Goal: Information Seeking & Learning: Learn about a topic

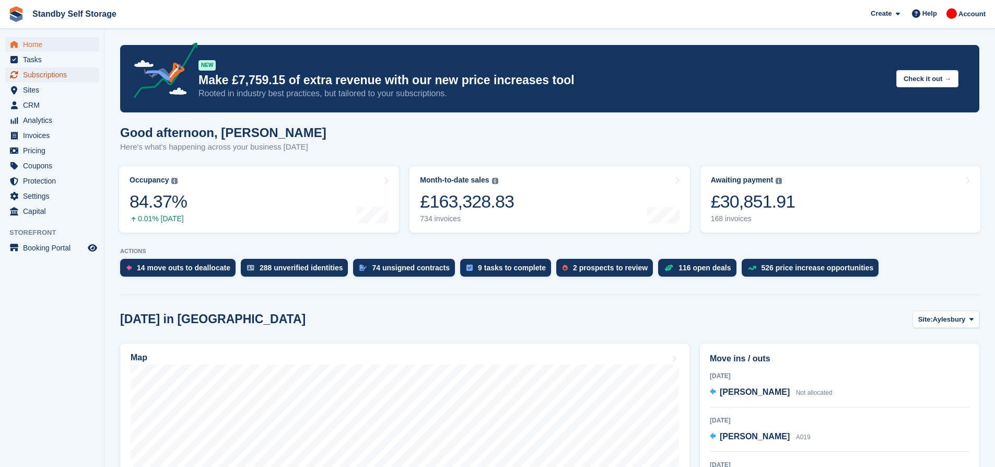
click at [54, 73] on span "Subscriptions" at bounding box center [54, 74] width 63 height 15
click at [49, 122] on span "Analytics" at bounding box center [54, 120] width 63 height 15
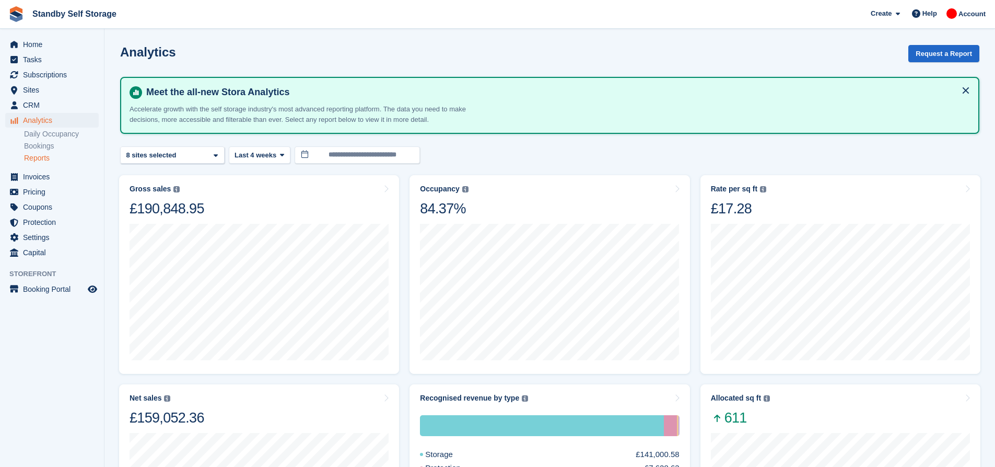
click at [42, 156] on link "Reports" at bounding box center [61, 158] width 75 height 10
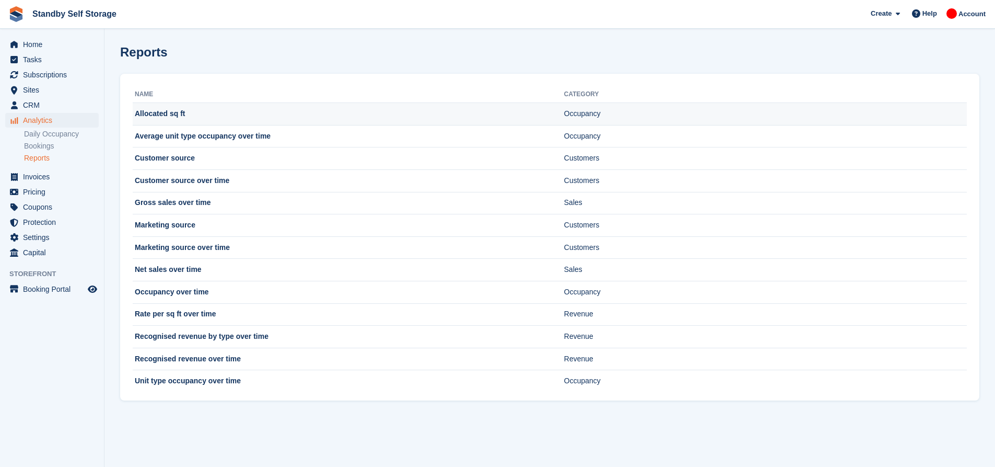
click at [160, 113] on td "Allocated sq ft" at bounding box center [349, 114] width 432 height 22
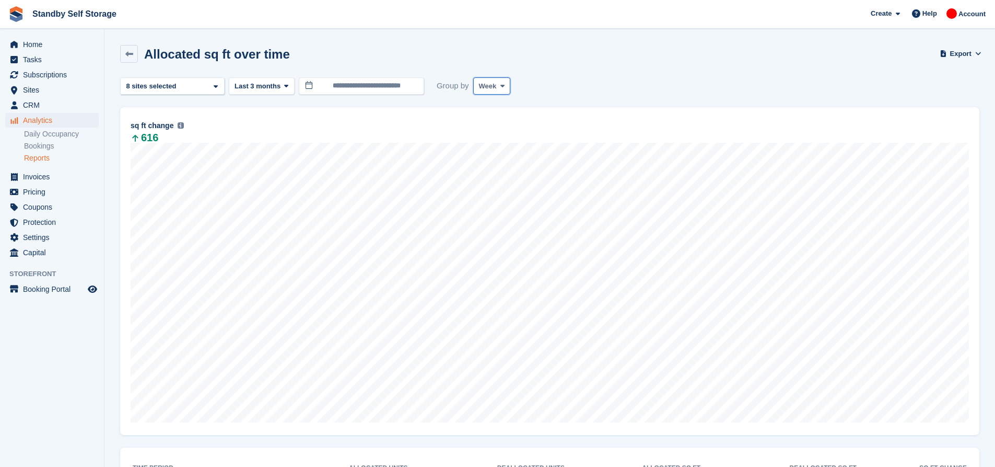
click at [499, 88] on span at bounding box center [503, 86] width 8 height 8
click at [496, 150] on link "Month" at bounding box center [523, 148] width 91 height 19
click at [207, 87] on div "Aylesbury 2 sites selected 3 sites selected 4 sites selected 5 sites selected 6…" at bounding box center [172, 85] width 105 height 17
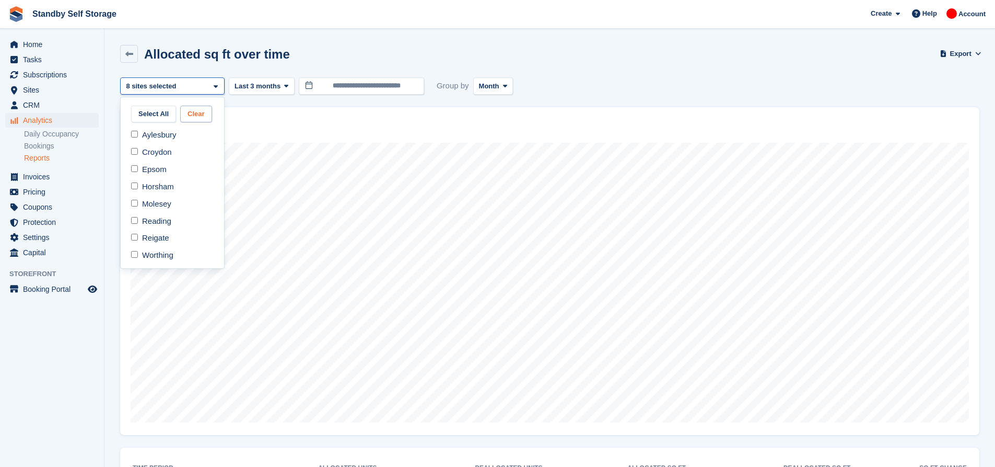
click at [200, 115] on button "Clear" at bounding box center [196, 114] width 32 height 17
click at [160, 132] on div "Aylesbury" at bounding box center [172, 134] width 95 height 17
select select "***"
click at [196, 90] on div "Aylesbury" at bounding box center [172, 85] width 105 height 17
click at [172, 148] on div "Croydon" at bounding box center [172, 152] width 95 height 17
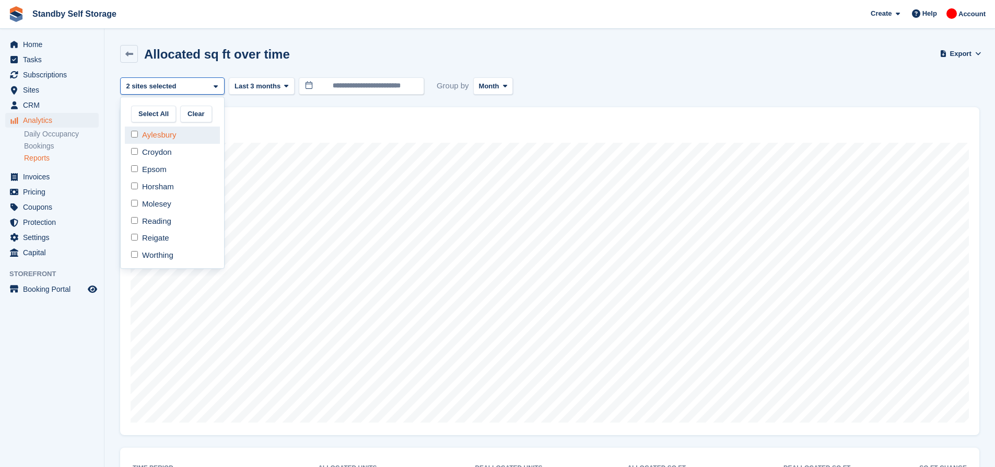
click at [167, 129] on div "Aylesbury" at bounding box center [172, 134] width 95 height 17
select select "***"
click at [196, 88] on div "Croydon" at bounding box center [172, 85] width 105 height 17
click at [183, 169] on div "Epsom" at bounding box center [172, 169] width 95 height 17
click at [178, 152] on div "Croydon" at bounding box center [172, 152] width 95 height 17
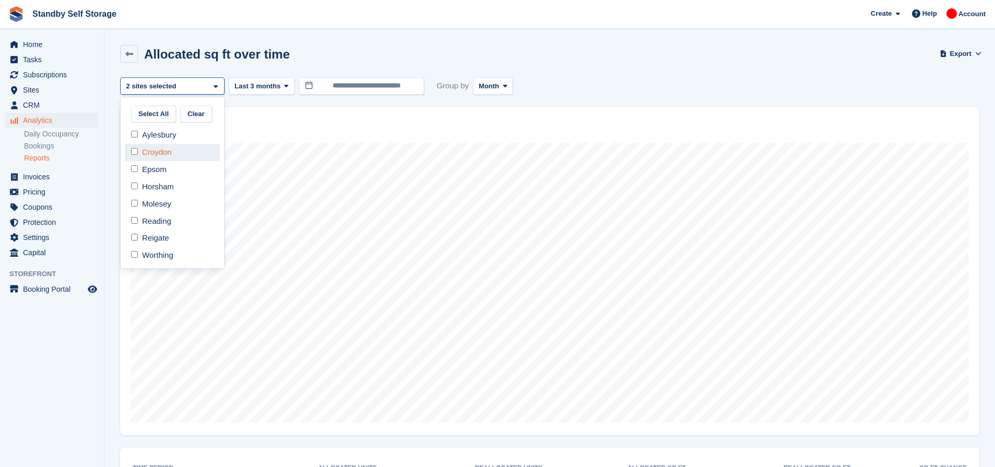
select select "***"
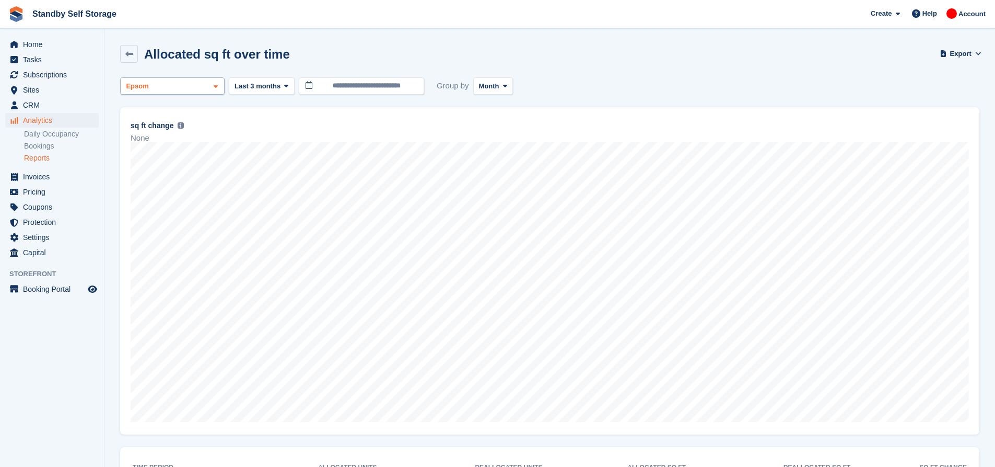
click at [210, 89] on div "Epsom" at bounding box center [172, 85] width 105 height 17
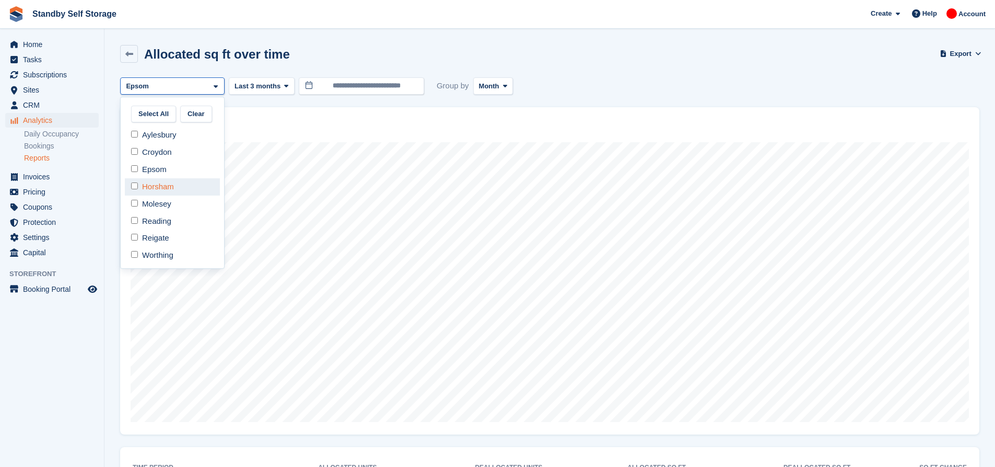
click at [186, 187] on div "Horsham" at bounding box center [172, 186] width 95 height 17
click at [182, 173] on div "Epsom" at bounding box center [172, 169] width 95 height 17
select select "***"
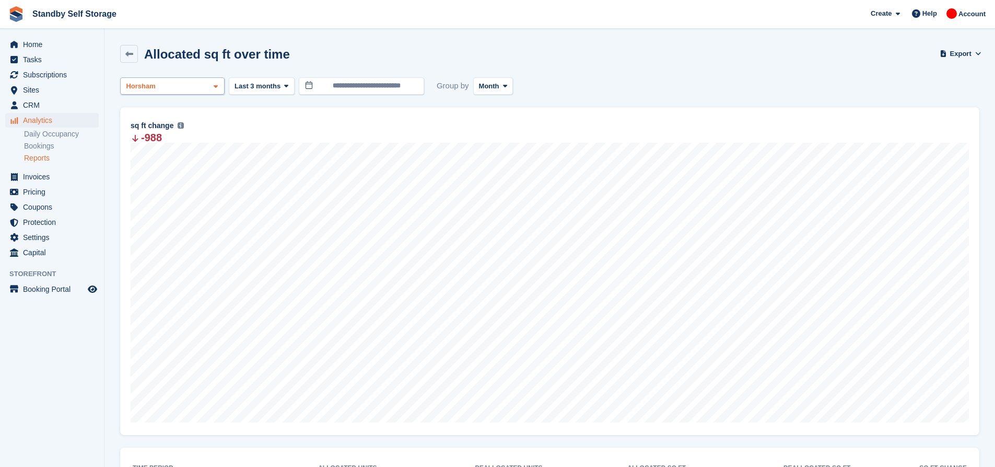
click at [221, 85] on div "Horsham" at bounding box center [172, 85] width 105 height 17
click at [360, 139] on div "-988" at bounding box center [550, 137] width 839 height 9
click at [191, 85] on div "Horsham" at bounding box center [172, 85] width 105 height 17
click at [175, 204] on div "Molesey" at bounding box center [172, 203] width 95 height 17
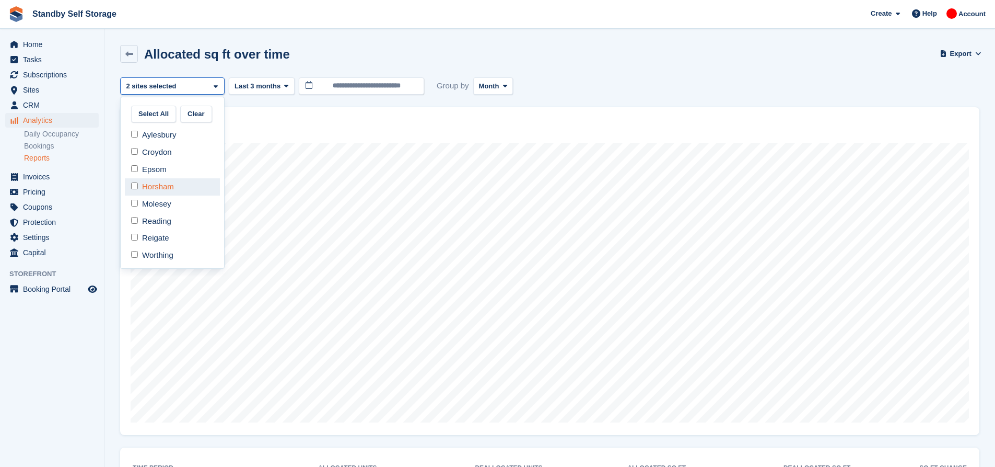
click at [170, 188] on div "Horsham" at bounding box center [172, 186] width 95 height 17
select select "***"
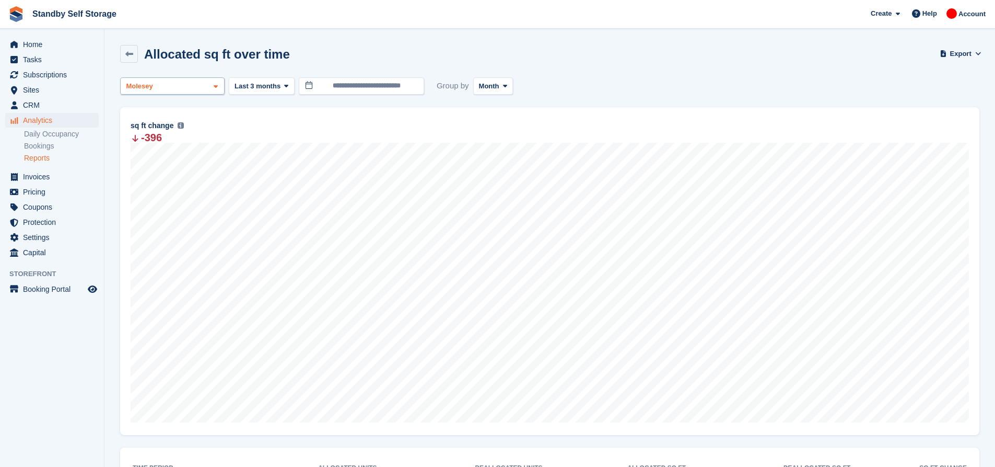
click at [203, 82] on div "Molesey" at bounding box center [172, 85] width 105 height 17
click at [179, 220] on div "Reading" at bounding box center [172, 220] width 95 height 17
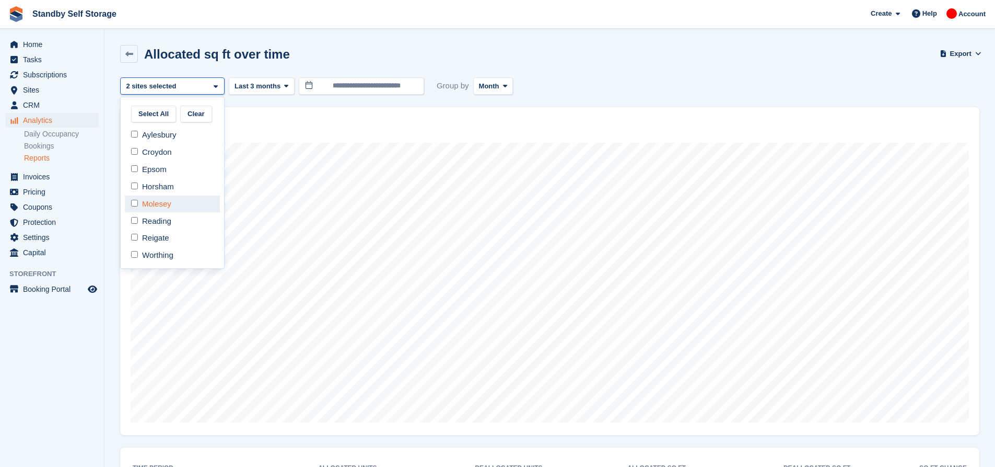
click at [175, 202] on div "Molesey" at bounding box center [172, 203] width 95 height 17
select select "***"
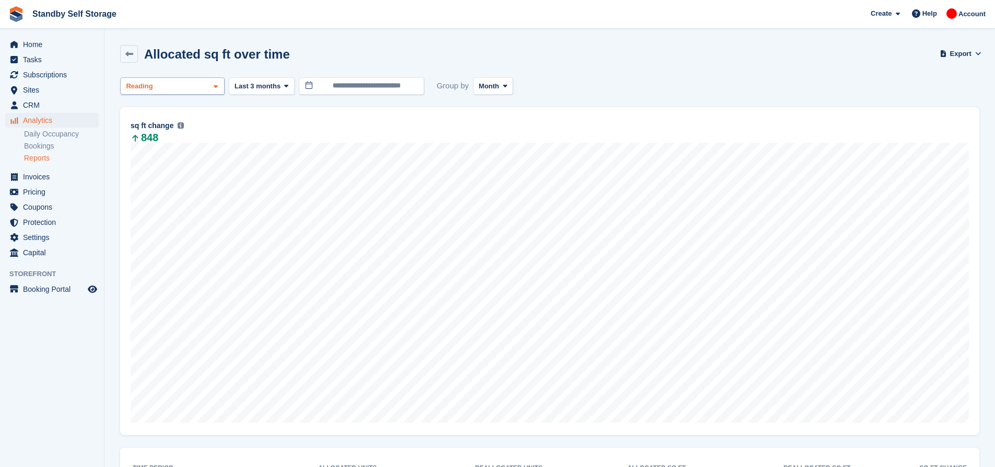
click at [199, 88] on div "Reading" at bounding box center [172, 85] width 105 height 17
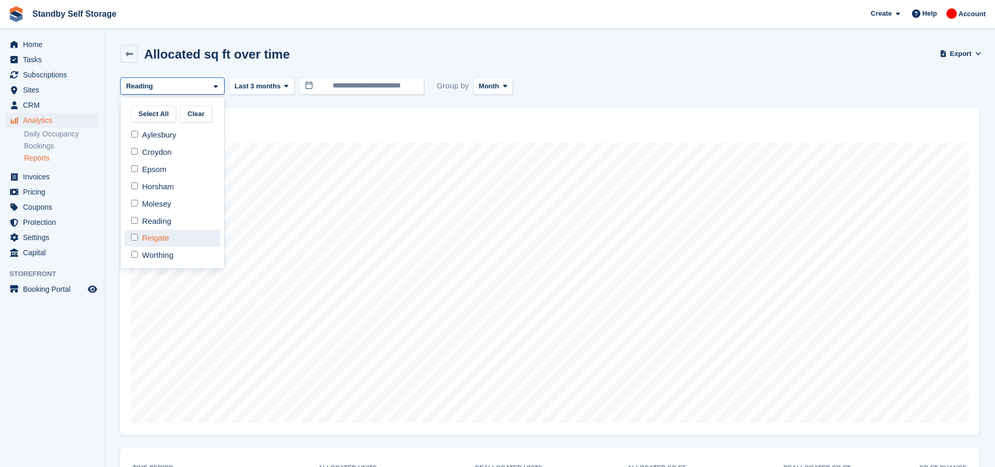
click at [164, 234] on div "Reigate" at bounding box center [172, 237] width 95 height 17
click at [164, 222] on div "Reading" at bounding box center [172, 220] width 95 height 17
select select "****"
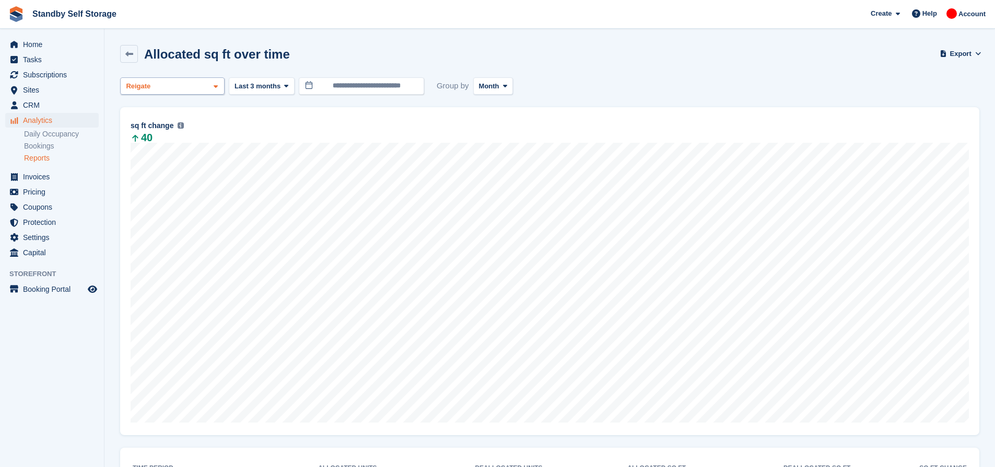
click at [208, 91] on div "Reigate" at bounding box center [172, 85] width 105 height 17
click at [148, 253] on div "Worthing" at bounding box center [172, 255] width 95 height 17
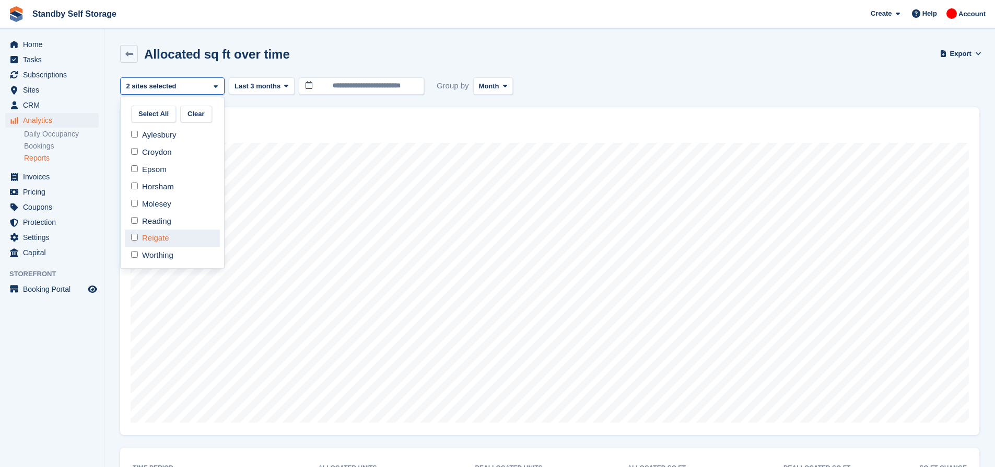
click at [147, 235] on div "Reigate" at bounding box center [172, 237] width 95 height 17
select select "***"
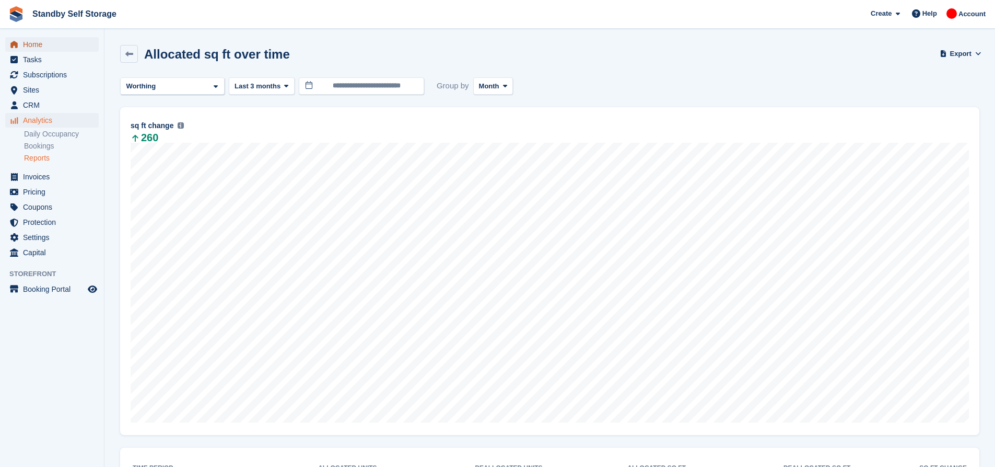
click at [55, 49] on span "Home" at bounding box center [54, 44] width 63 height 15
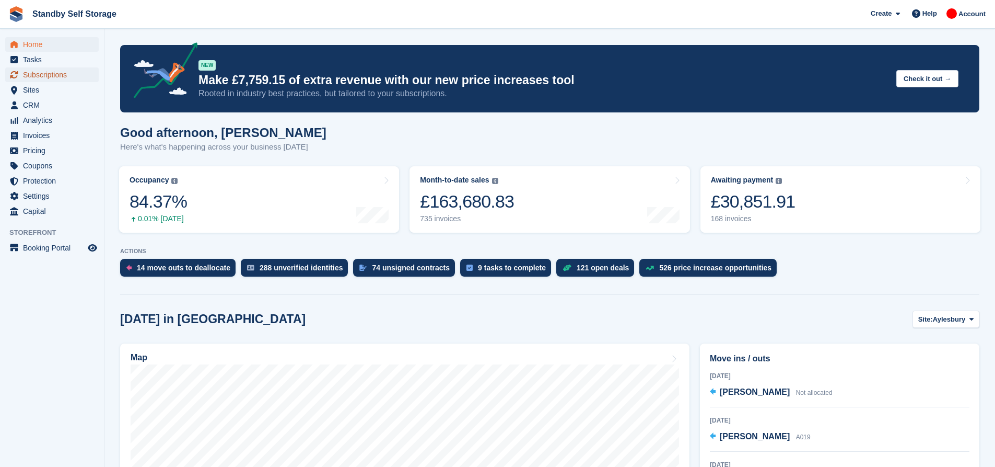
click at [47, 72] on span "Subscriptions" at bounding box center [54, 74] width 63 height 15
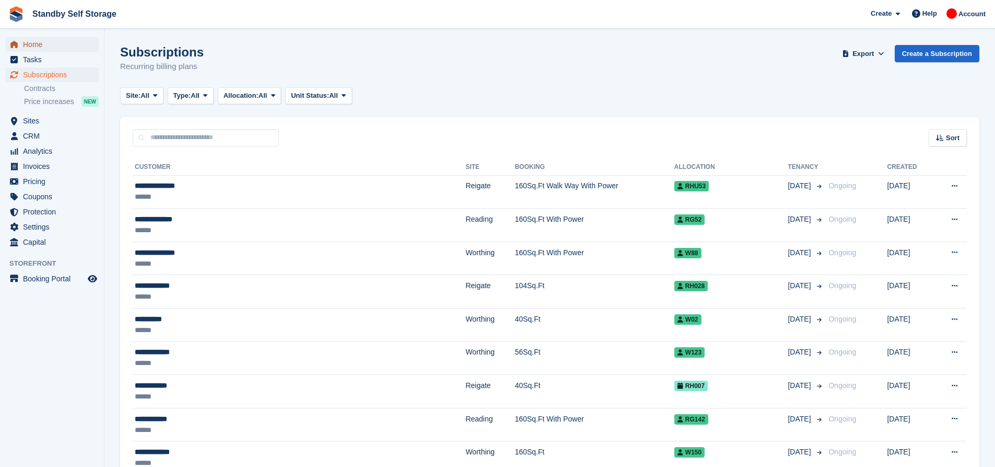
click at [47, 43] on span "Home" at bounding box center [54, 44] width 63 height 15
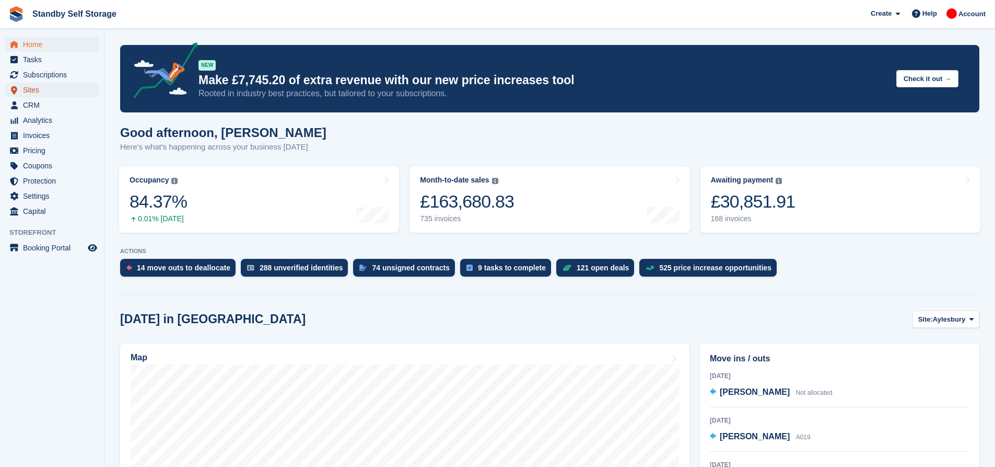
click at [23, 89] on span "Sites" at bounding box center [54, 90] width 63 height 15
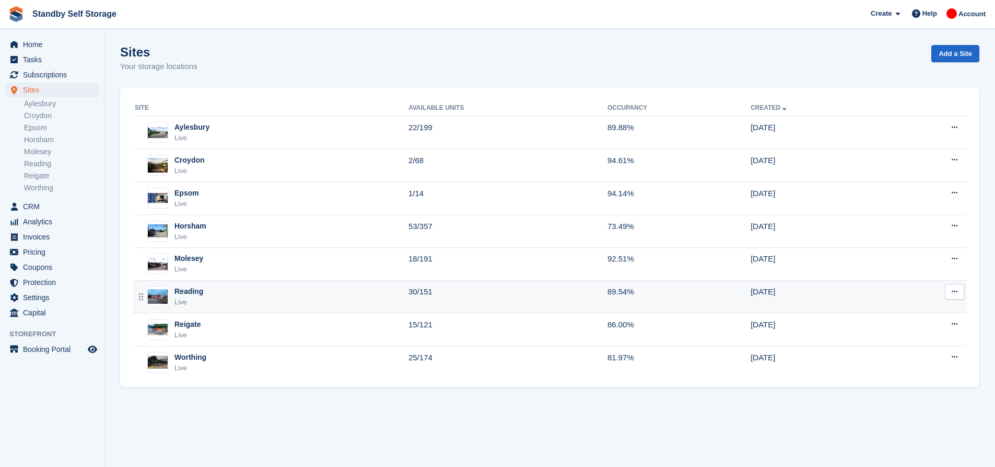
click at [293, 298] on div "Reading Live" at bounding box center [272, 296] width 274 height 21
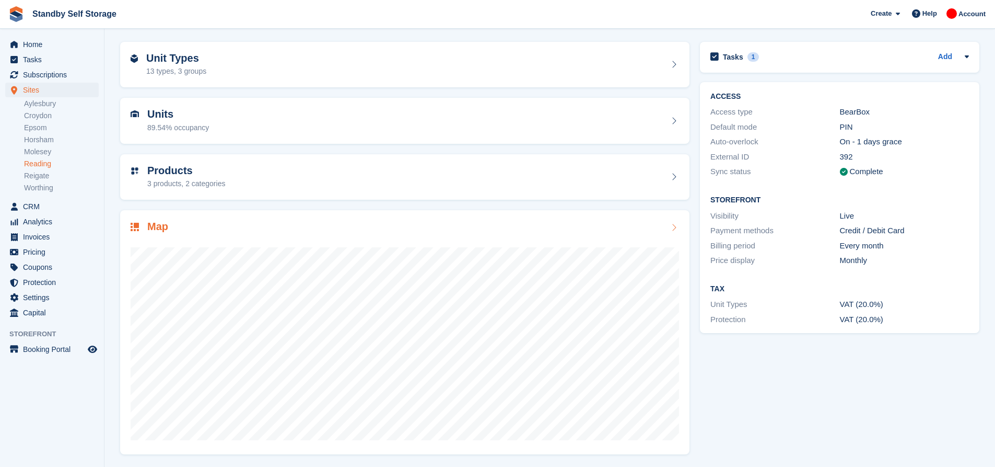
scroll to position [36, 0]
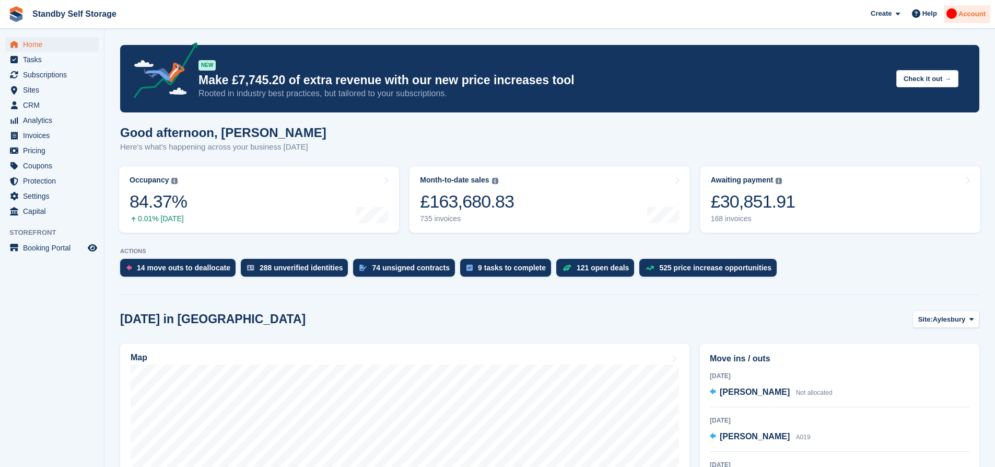
click at [968, 15] on span "Account" at bounding box center [972, 14] width 27 height 10
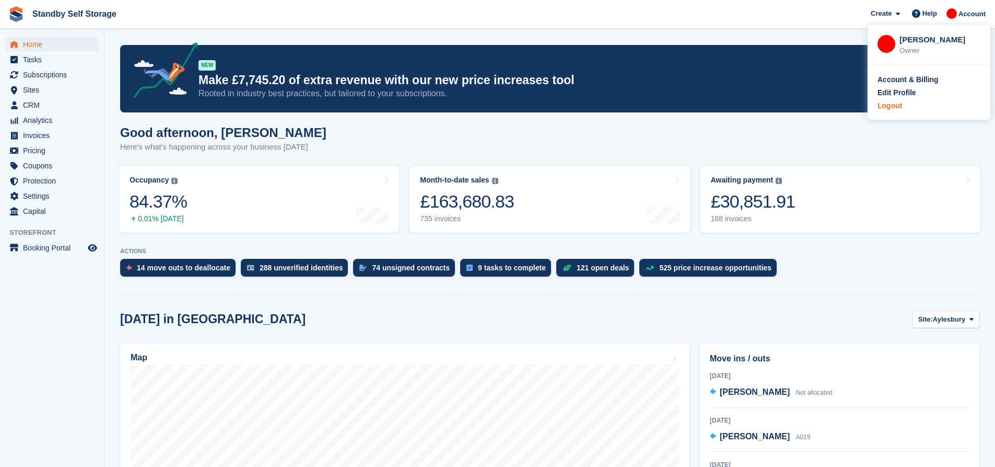
click at [896, 108] on div "Logout" at bounding box center [890, 105] width 25 height 11
